Goal: Information Seeking & Learning: Learn about a topic

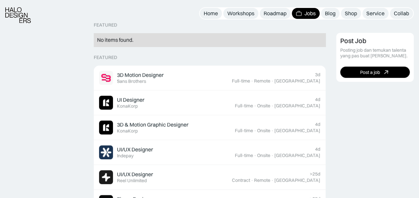
scroll to position [165, 0]
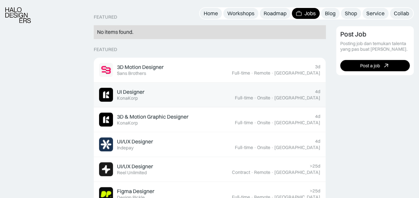
click at [235, 98] on div "UI Designer Featured KonaKorp" at bounding box center [167, 95] width 136 height 14
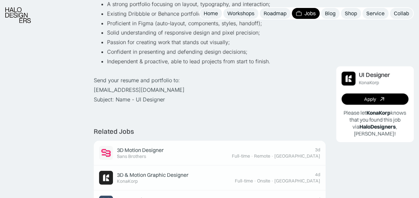
scroll to position [298, 0]
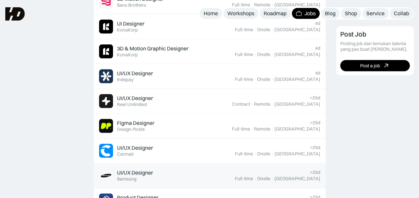
scroll to position [228, 0]
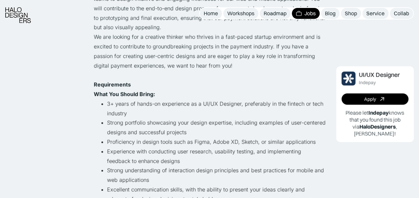
scroll to position [165, 0]
